Goal: Transaction & Acquisition: Purchase product/service

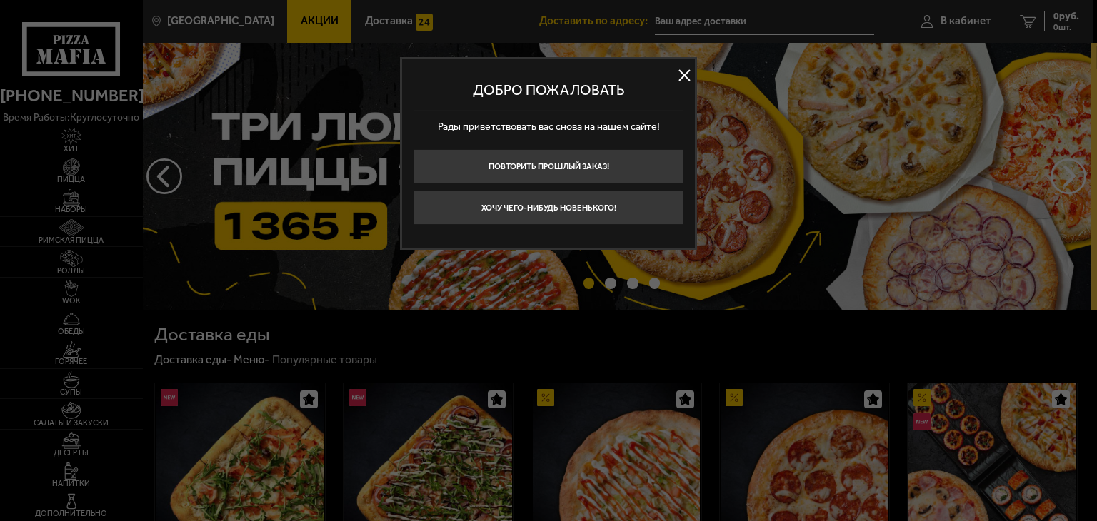
type input "[STREET_ADDRESS]"
click at [556, 157] on button "Повторить прошлый заказ!" at bounding box center [548, 166] width 270 height 34
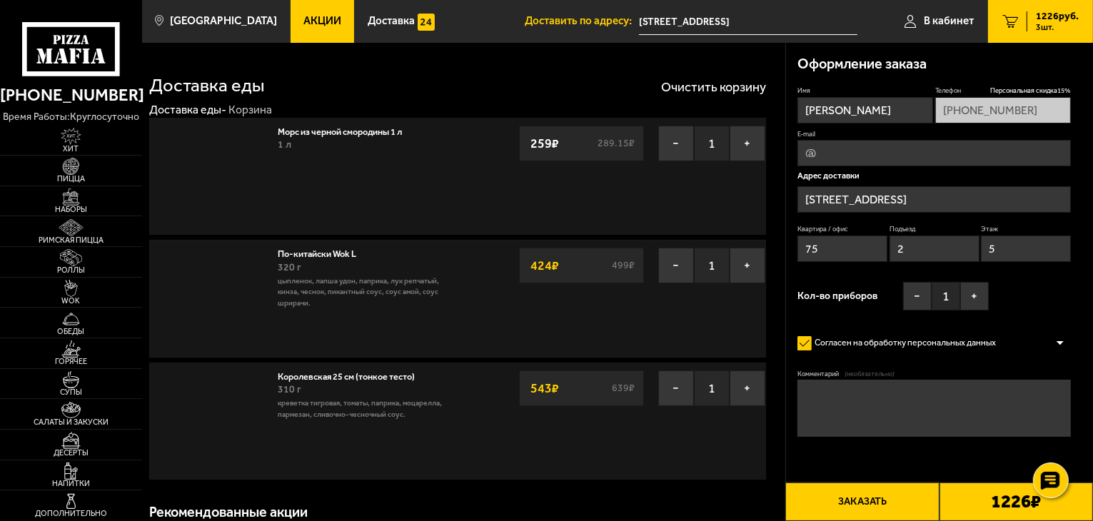
type input "[STREET_ADDRESS]"
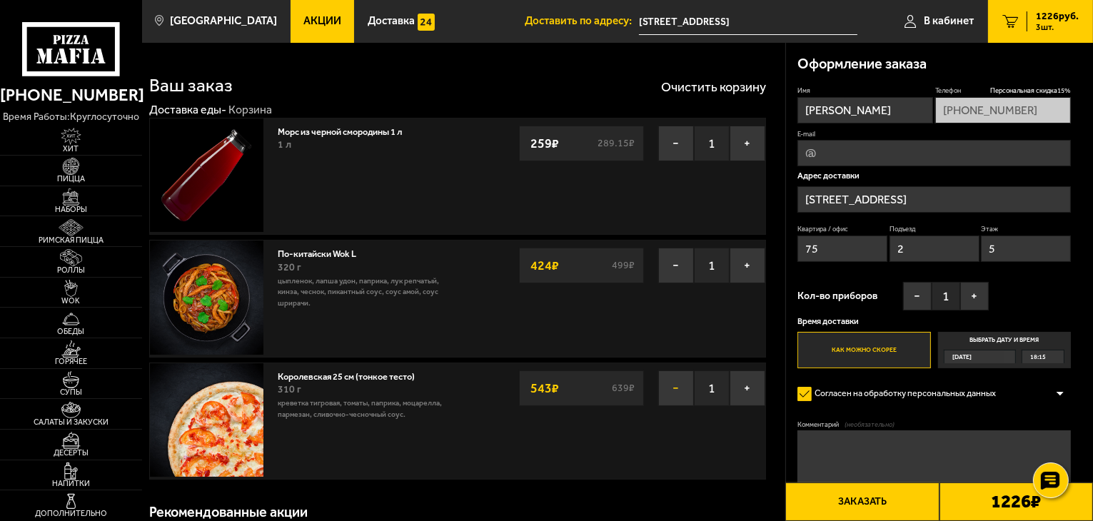
click at [677, 392] on button "−" at bounding box center [676, 389] width 36 height 36
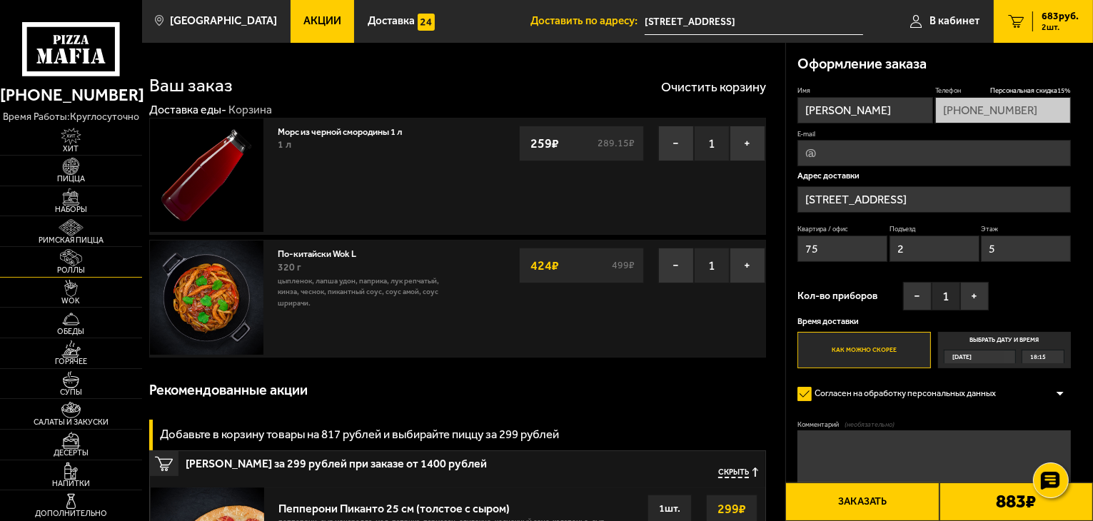
click at [91, 255] on img at bounding box center [71, 257] width 44 height 17
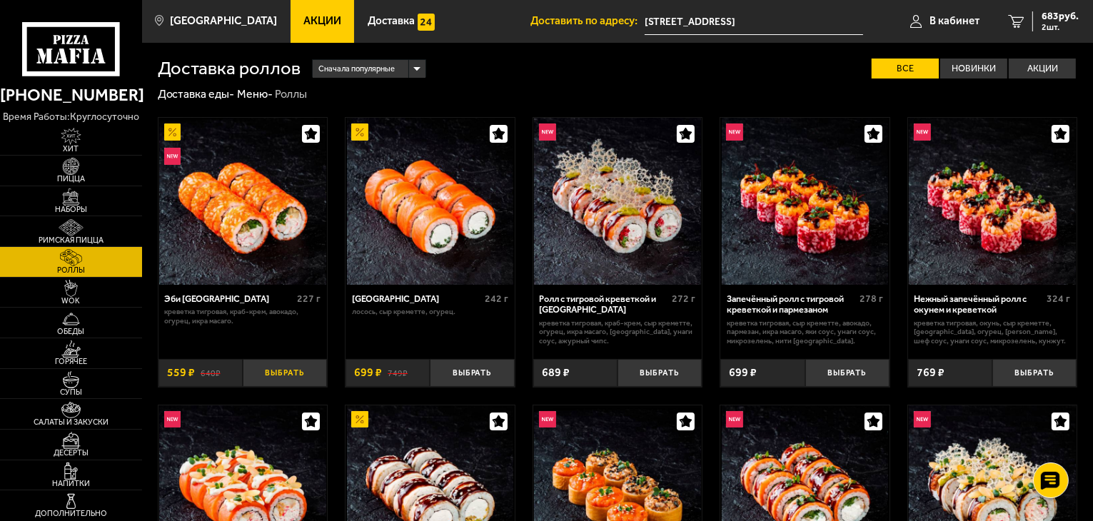
click at [272, 383] on button "Выбрать" at bounding box center [285, 373] width 84 height 28
click at [1088, 29] on link "3 1242 руб. 3 шт." at bounding box center [1040, 21] width 105 height 43
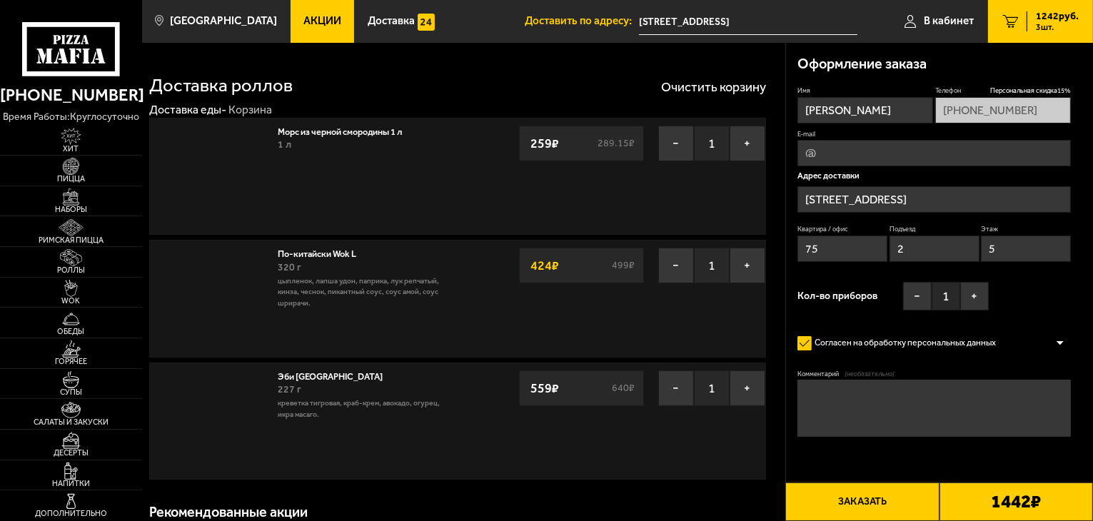
type input "[STREET_ADDRESS]"
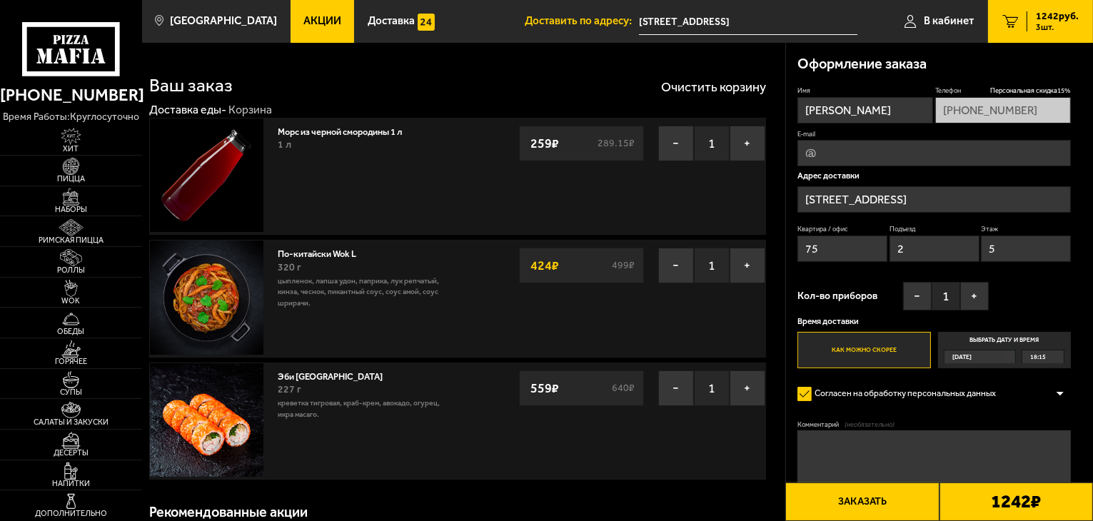
click at [839, 496] on button "Заказать" at bounding box center [863, 502] width 154 height 39
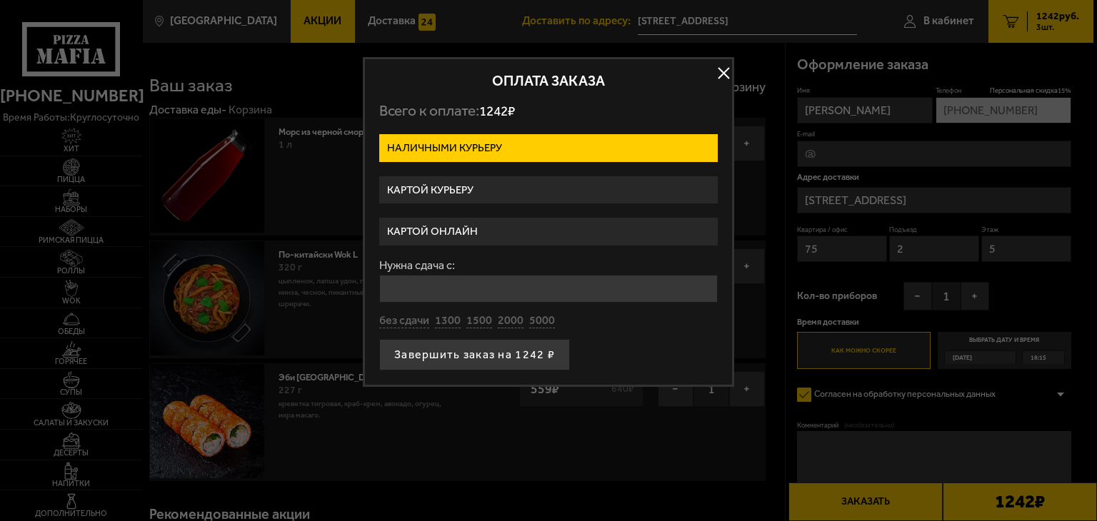
click at [496, 191] on label "Картой курьеру" at bounding box center [548, 190] width 338 height 28
click at [0, 0] on input "Картой курьеру" at bounding box center [0, 0] width 0 height 0
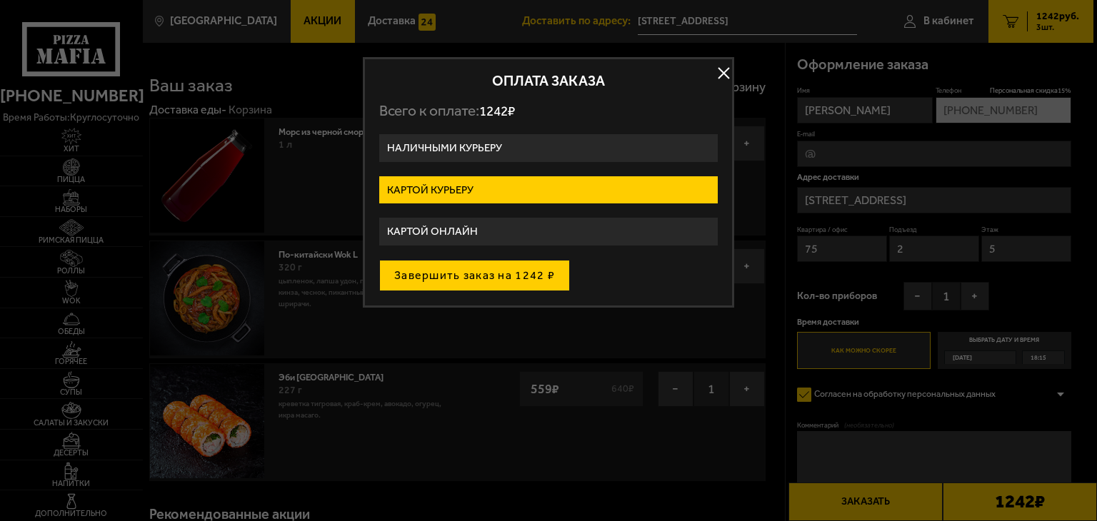
click at [501, 276] on button "Завершить заказ на 1242 ₽" at bounding box center [474, 275] width 191 height 31
